Goal: Find specific page/section: Find specific page/section

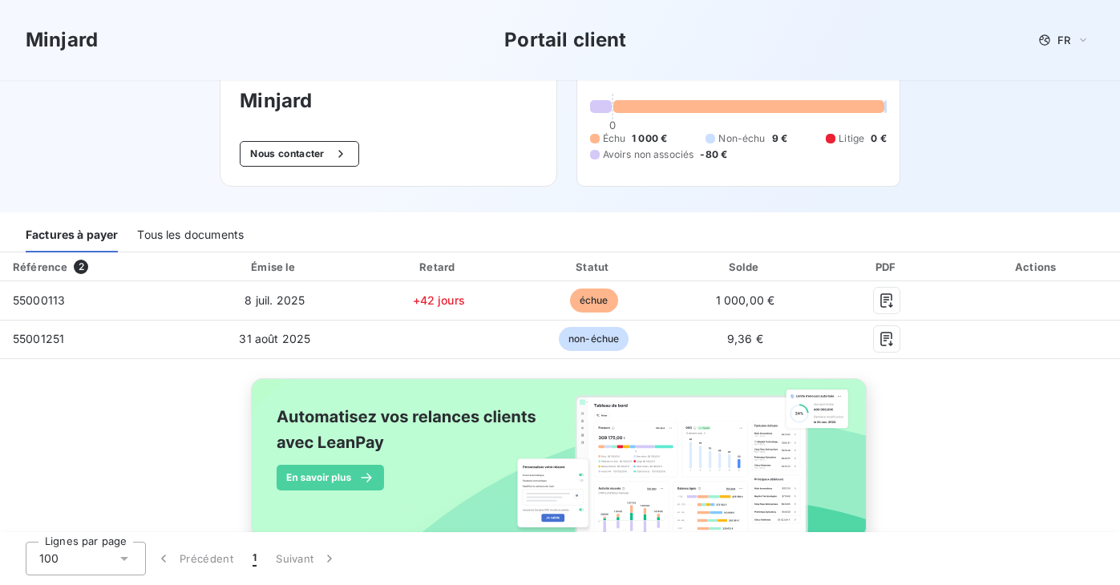
scroll to position [119, 0]
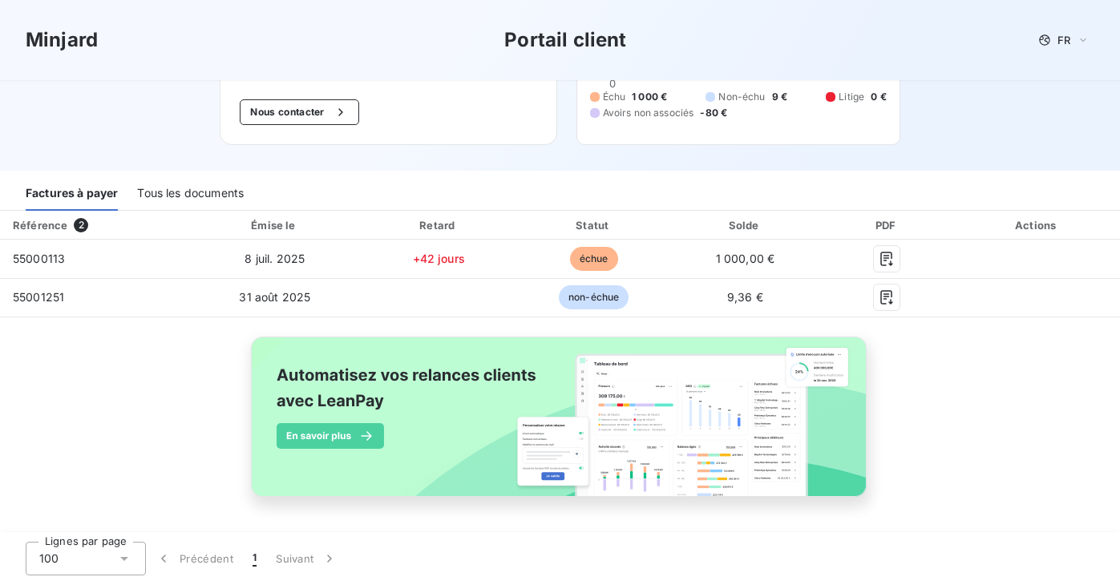
click at [180, 195] on div "Tous les documents" at bounding box center [190, 194] width 107 height 34
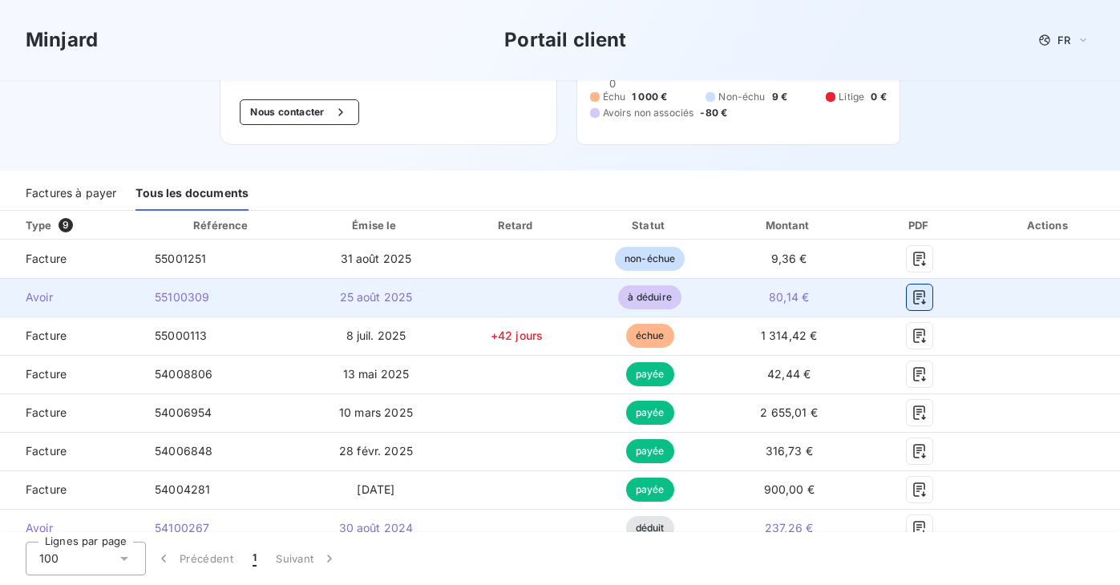
click at [927, 293] on icon "button" at bounding box center [919, 297] width 16 height 16
click at [926, 294] on icon "button" at bounding box center [920, 297] width 12 height 14
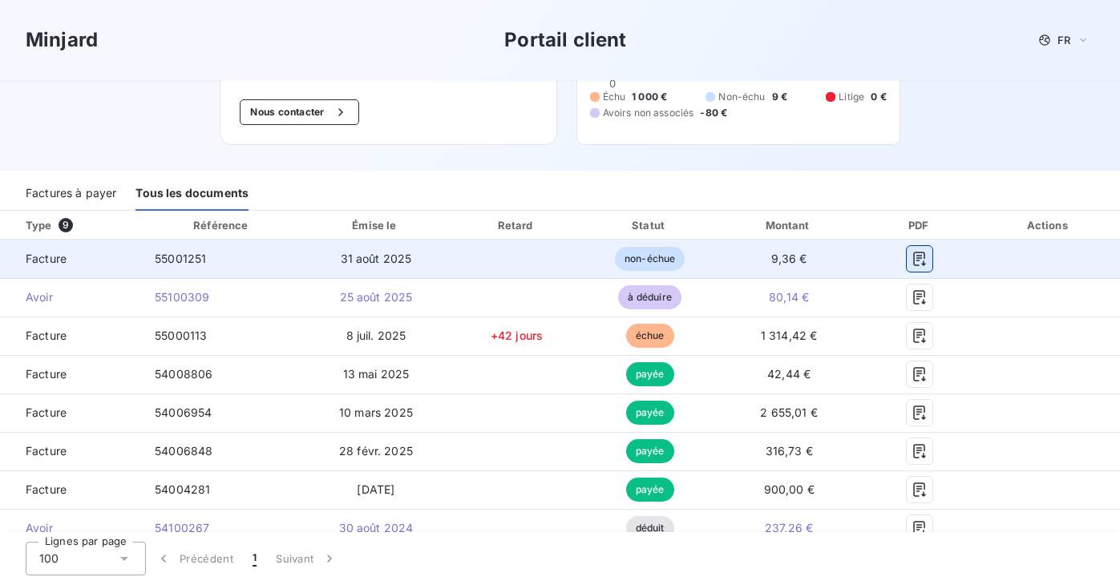
click at [927, 265] on icon "button" at bounding box center [919, 259] width 16 height 16
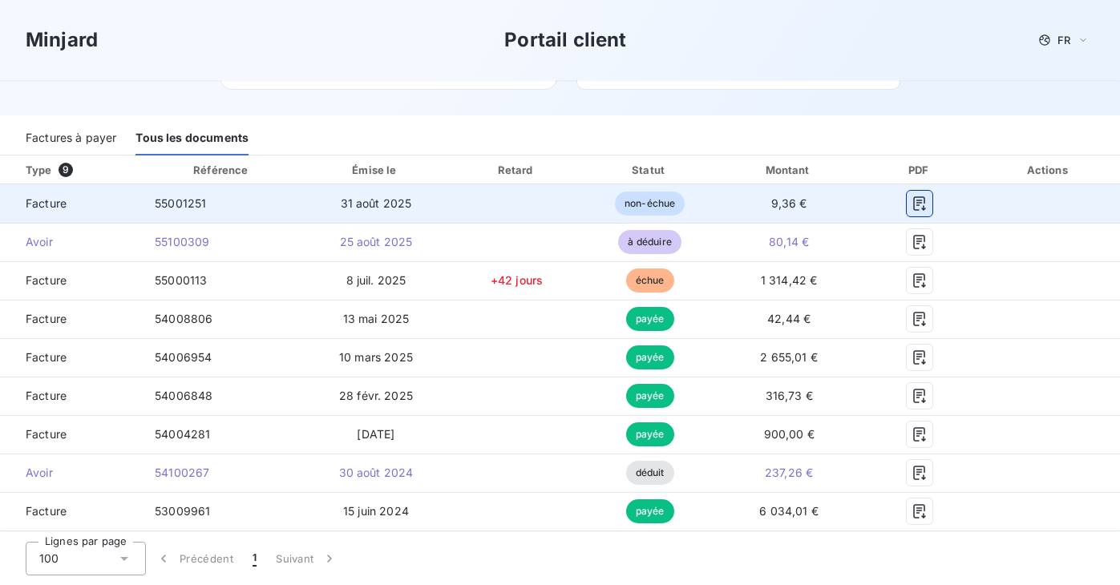
scroll to position [201, 0]
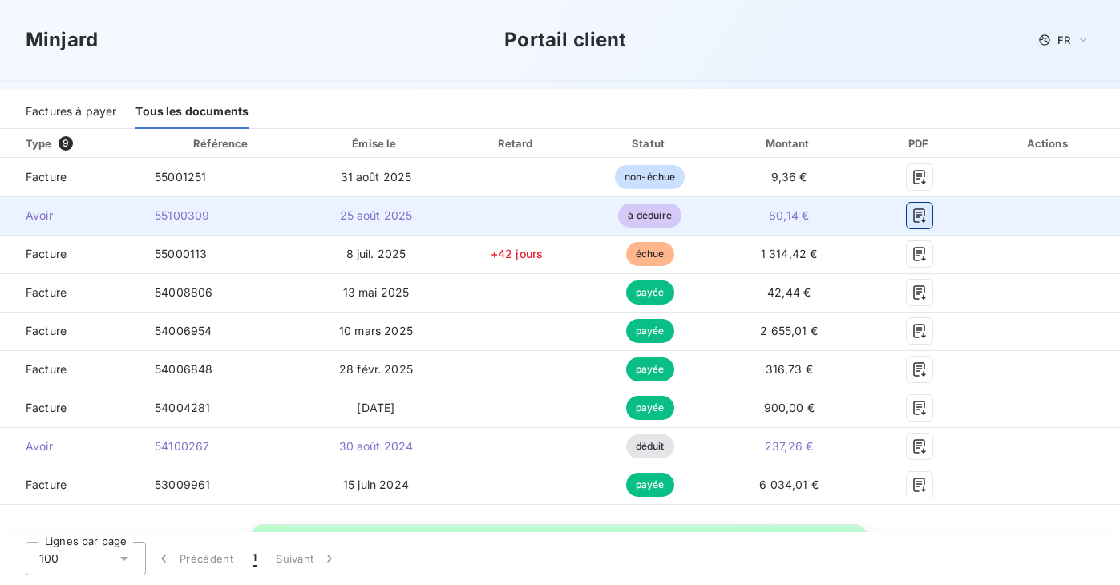
click at [927, 219] on icon "button" at bounding box center [919, 216] width 16 height 16
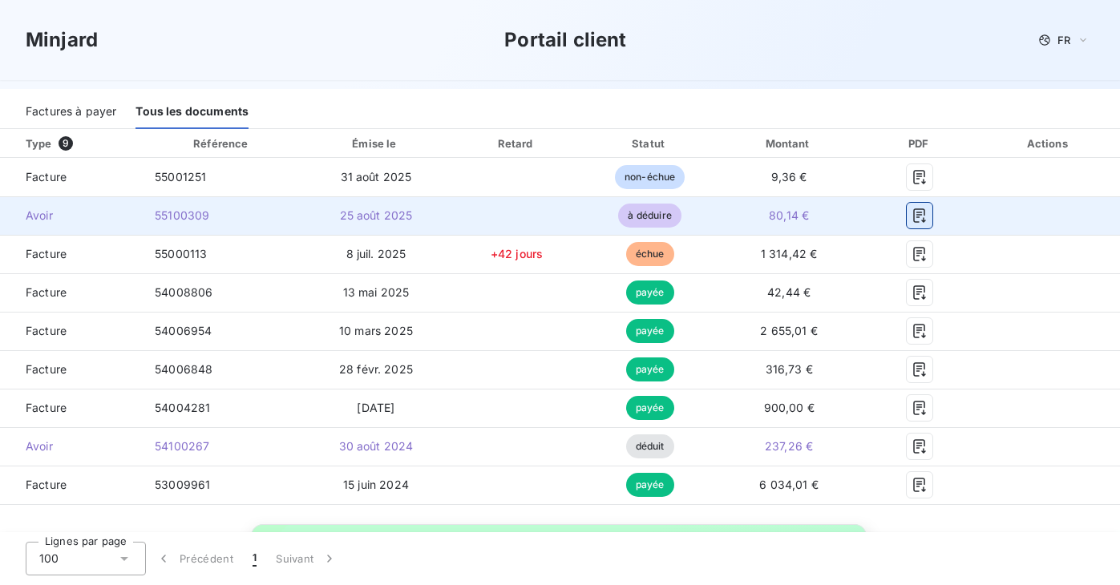
click at [927, 219] on icon "button" at bounding box center [919, 216] width 16 height 16
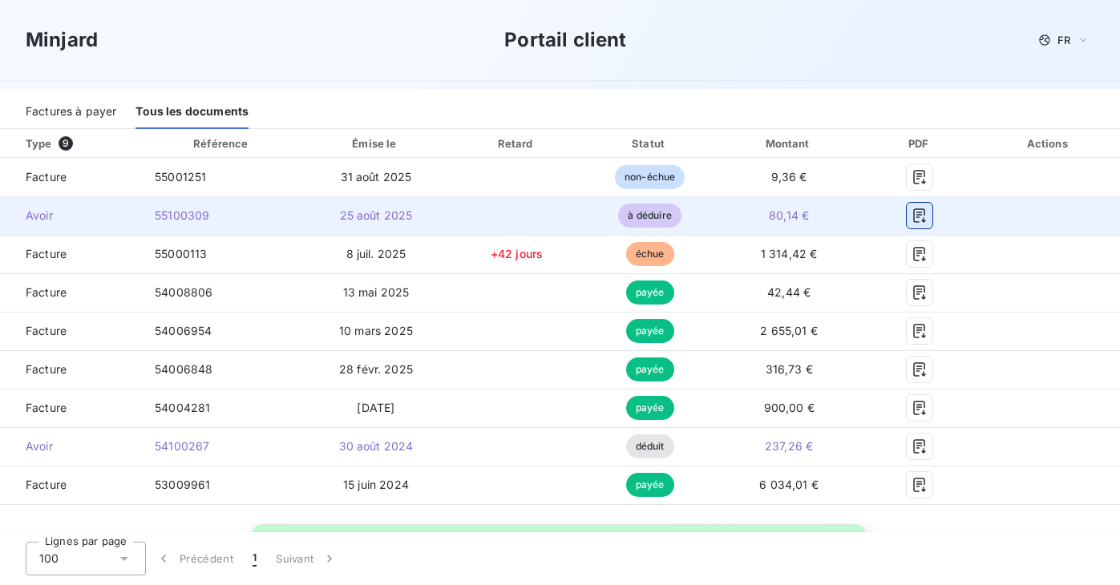
click at [927, 219] on icon "button" at bounding box center [919, 216] width 16 height 16
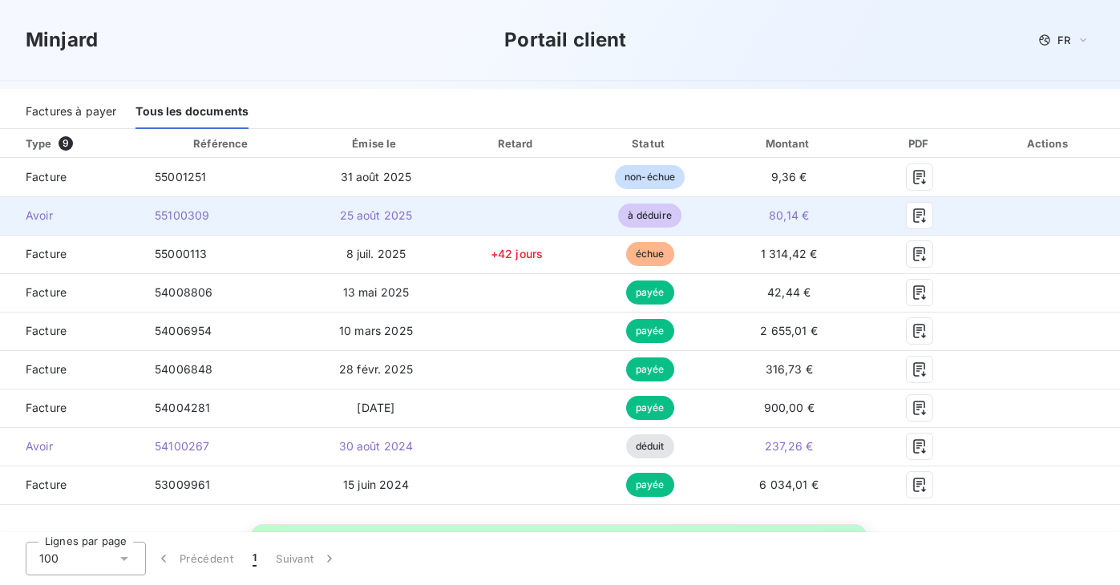
click at [302, 208] on td "55100309" at bounding box center [222, 215] width 160 height 38
click at [680, 212] on span "à déduire" at bounding box center [649, 216] width 63 height 24
click at [926, 215] on icon "button" at bounding box center [920, 215] width 12 height 14
click at [926, 217] on icon "button" at bounding box center [920, 215] width 12 height 14
